Goal: Register for event/course

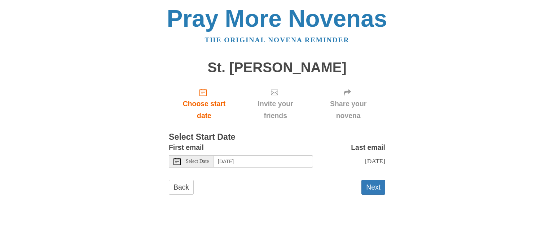
click at [200, 160] on span "Select Date" at bounding box center [197, 161] width 23 height 5
click at [372, 185] on button "Next" at bounding box center [374, 187] width 24 height 15
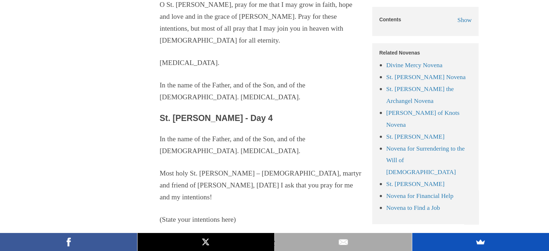
scroll to position [2189, 0]
